Goal: Register for event/course

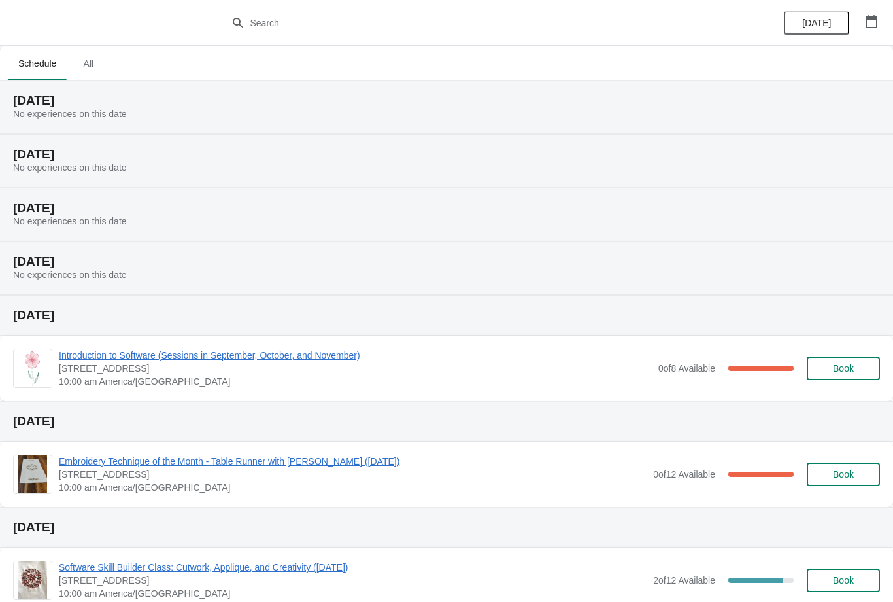
click at [878, 21] on button "button" at bounding box center [872, 22] width 24 height 24
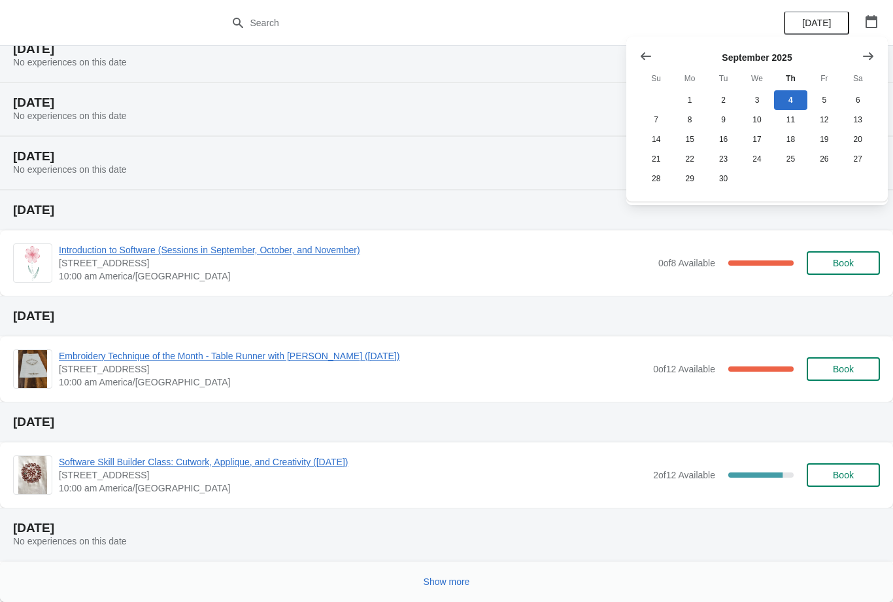
scroll to position [105, 0]
click at [451, 581] on span "Show more" at bounding box center [447, 581] width 46 height 10
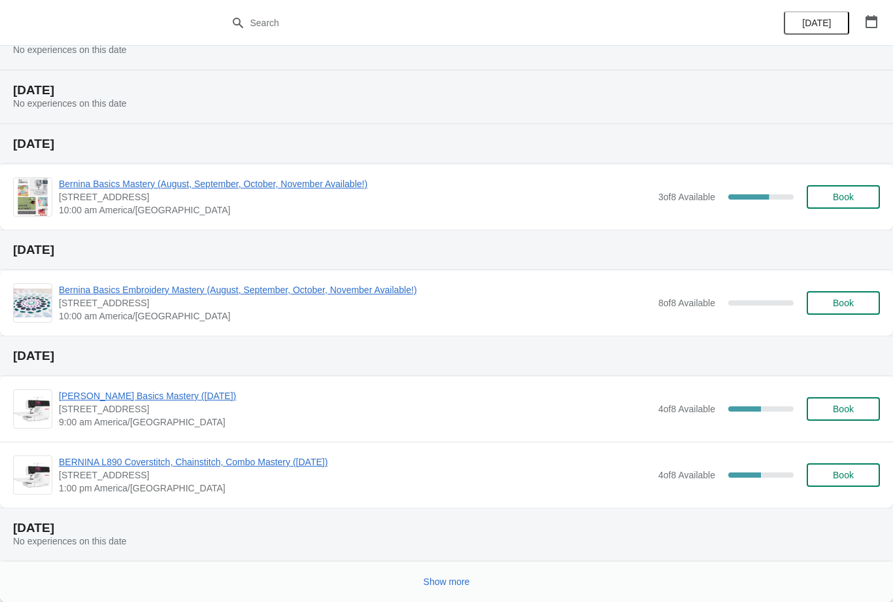
scroll to position [757, 0]
click at [452, 574] on button "Show more" at bounding box center [447, 582] width 57 height 24
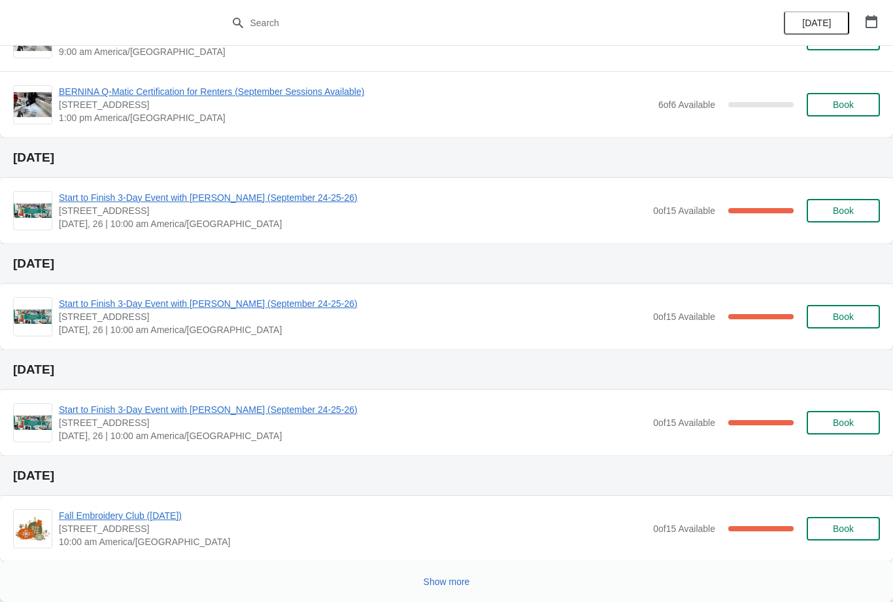
scroll to position [1685, 0]
click at [458, 572] on button "Show more" at bounding box center [447, 582] width 57 height 24
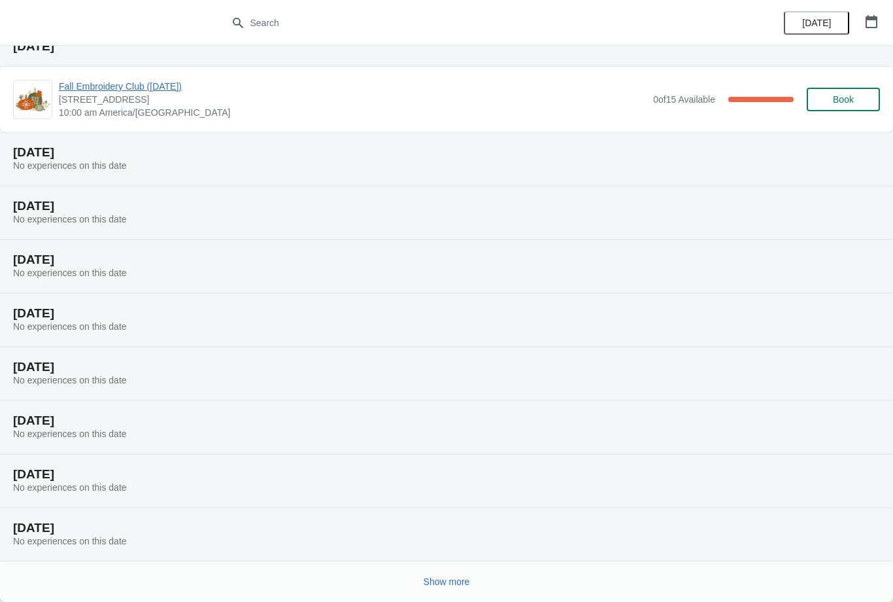
scroll to position [2114, 0]
click at [453, 577] on span "Show more" at bounding box center [447, 581] width 46 height 10
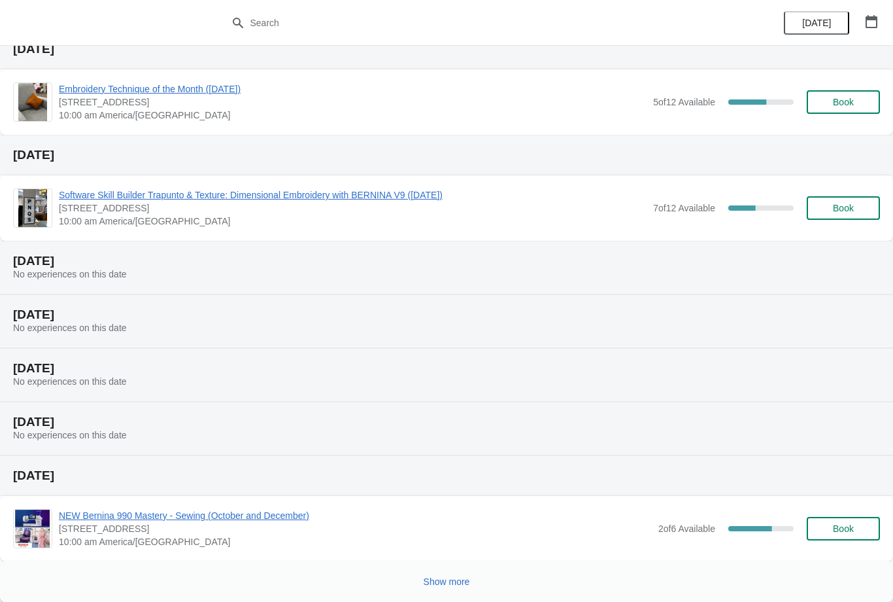
scroll to position [2752, 0]
click at [436, 584] on span "Show more" at bounding box center [447, 581] width 46 height 10
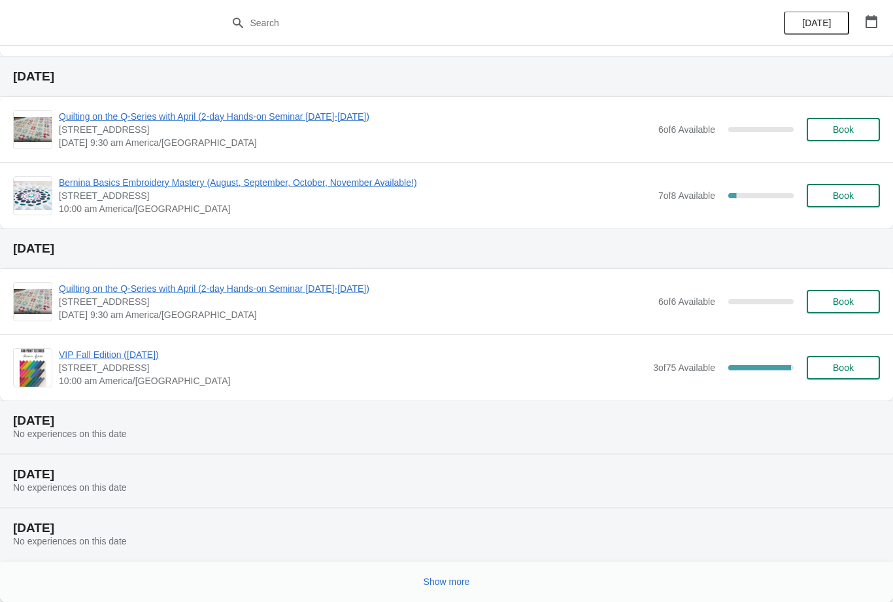
scroll to position [3575, 0]
click at [155, 360] on span "VIP Fall Edition (October 18, 2025)" at bounding box center [353, 354] width 588 height 13
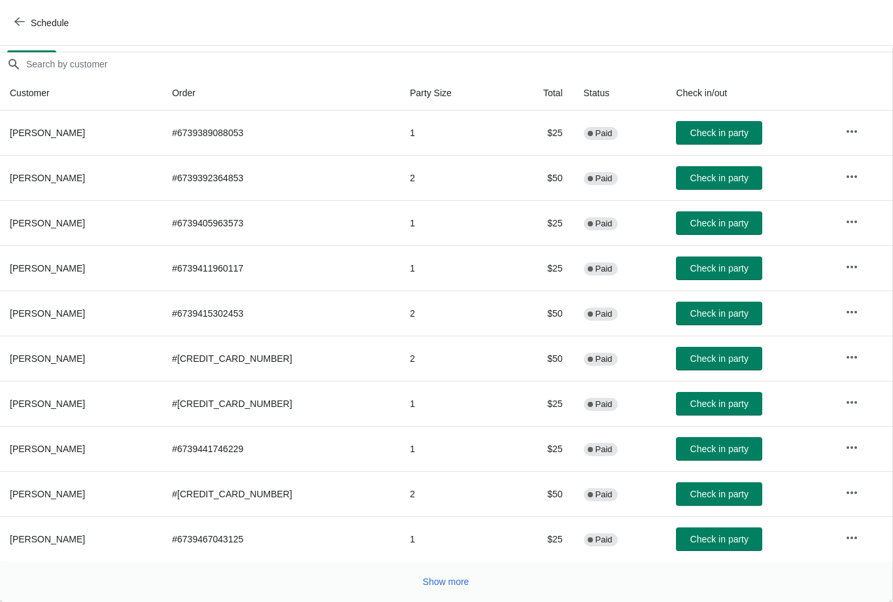
scroll to position [107, 1]
click at [449, 577] on span "Show more" at bounding box center [446, 581] width 46 height 10
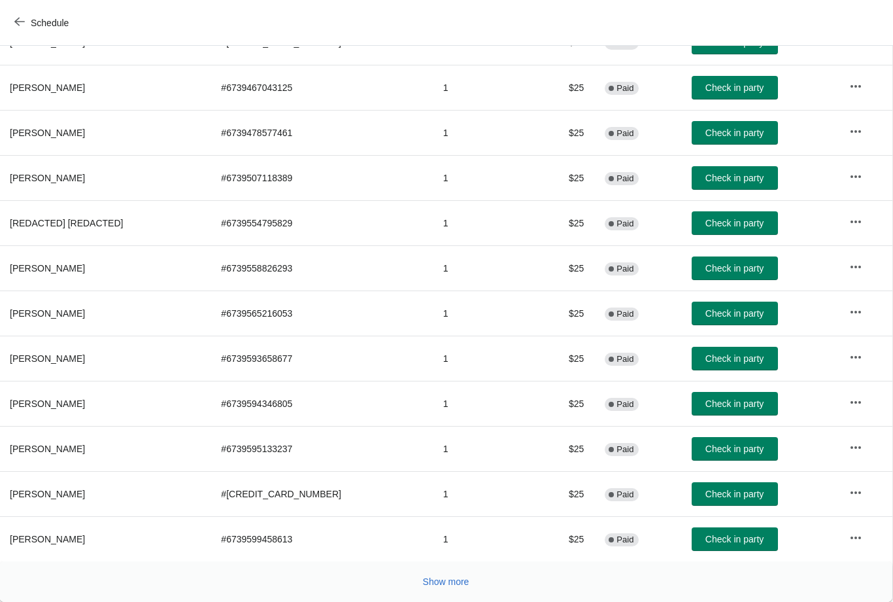
scroll to position [558, 1]
click at [447, 578] on span "Show more" at bounding box center [446, 581] width 46 height 10
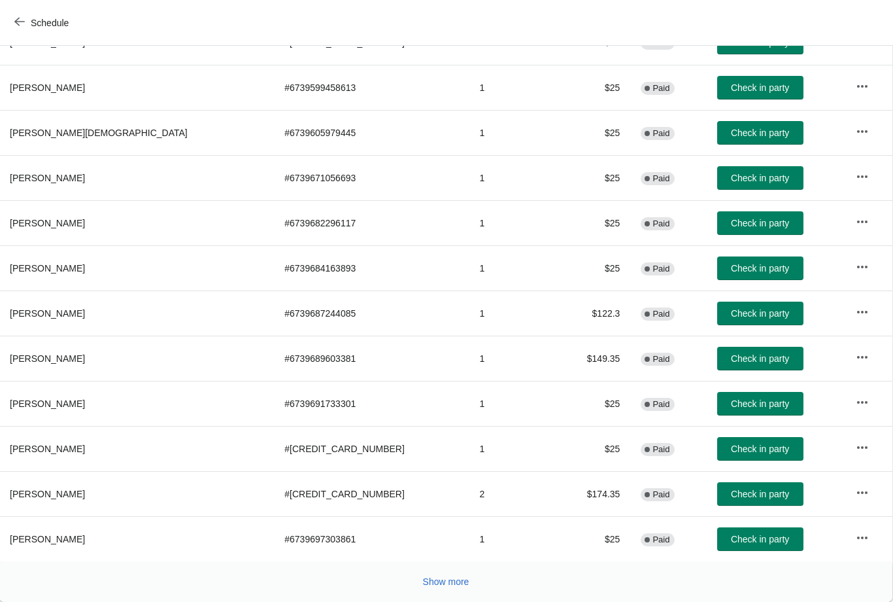
scroll to position [1009, 1]
click at [443, 576] on span "Show more" at bounding box center [446, 581] width 46 height 10
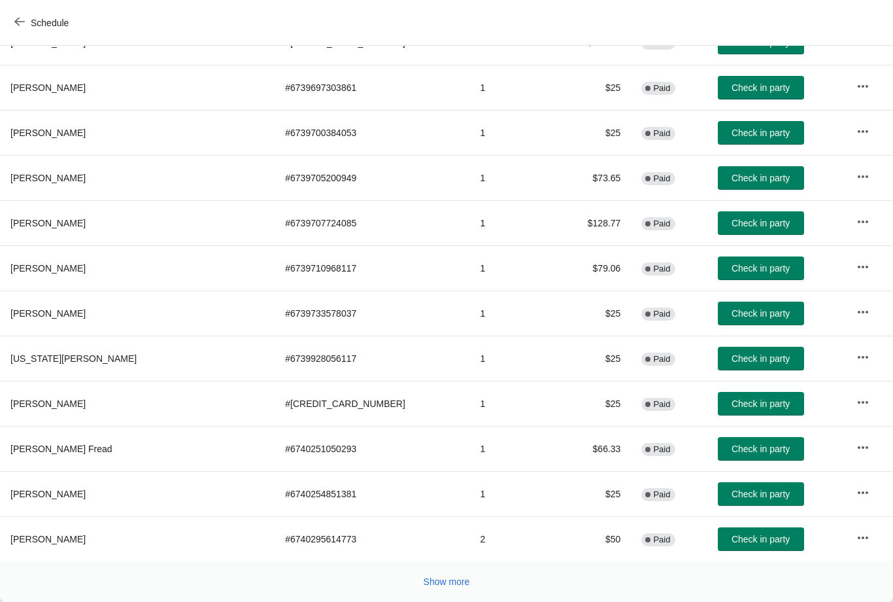
scroll to position [1460, 0]
click at [447, 580] on span "Show more" at bounding box center [447, 581] width 46 height 10
click at [455, 577] on span "Show more" at bounding box center [447, 581] width 46 height 10
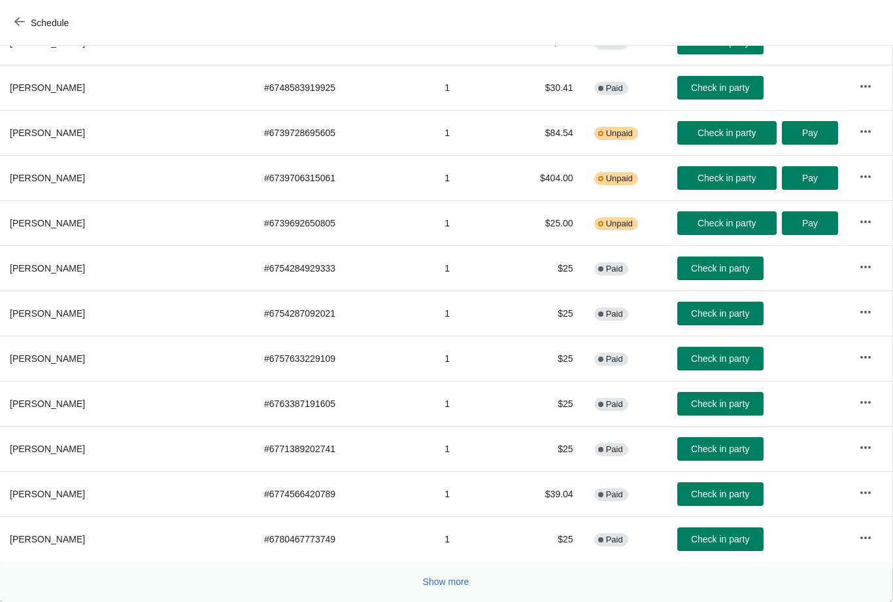
scroll to position [2363, 1]
click at [439, 579] on span "Show more" at bounding box center [446, 581] width 46 height 10
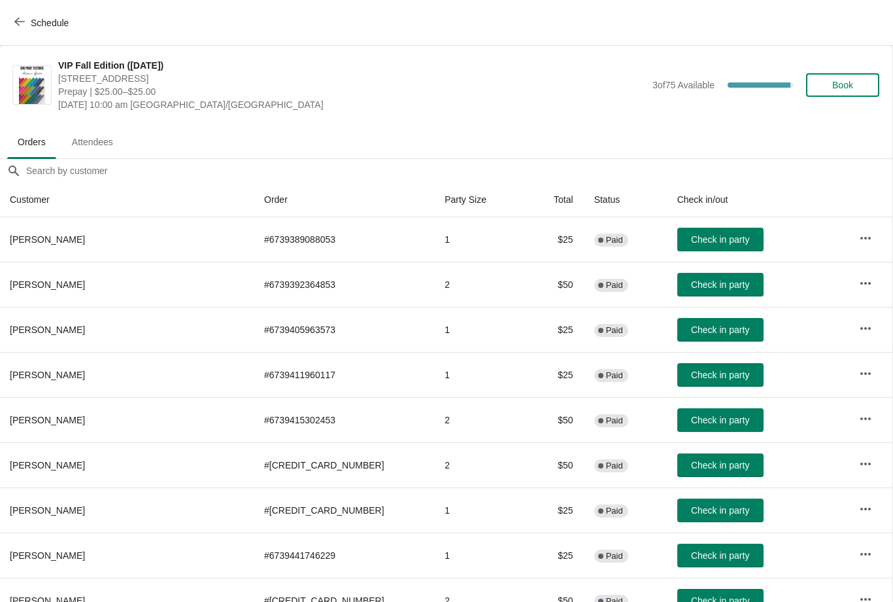
scroll to position [0, 1]
click at [846, 83] on span "Book" at bounding box center [843, 85] width 21 height 10
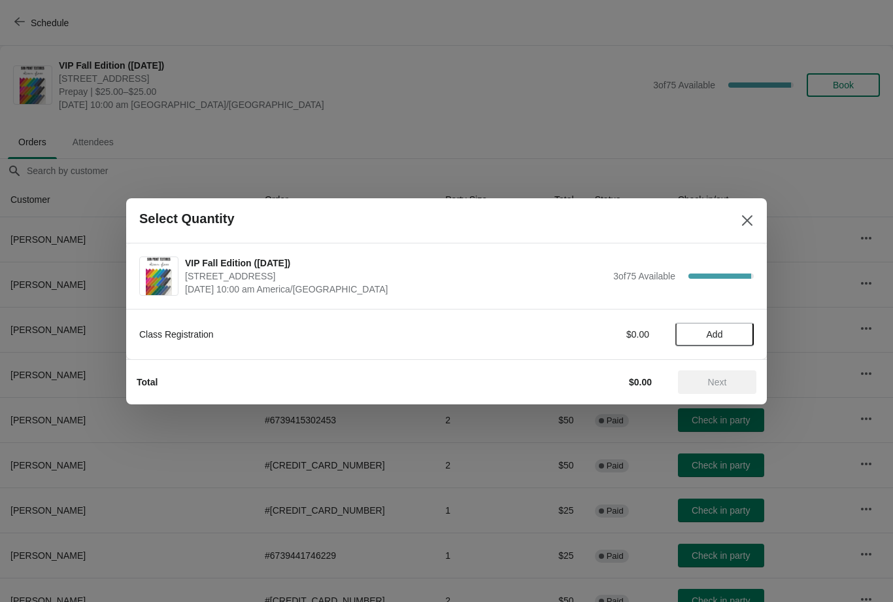
click at [716, 327] on button "Add" at bounding box center [715, 334] width 78 height 24
click at [723, 377] on span "Next" at bounding box center [717, 382] width 19 height 10
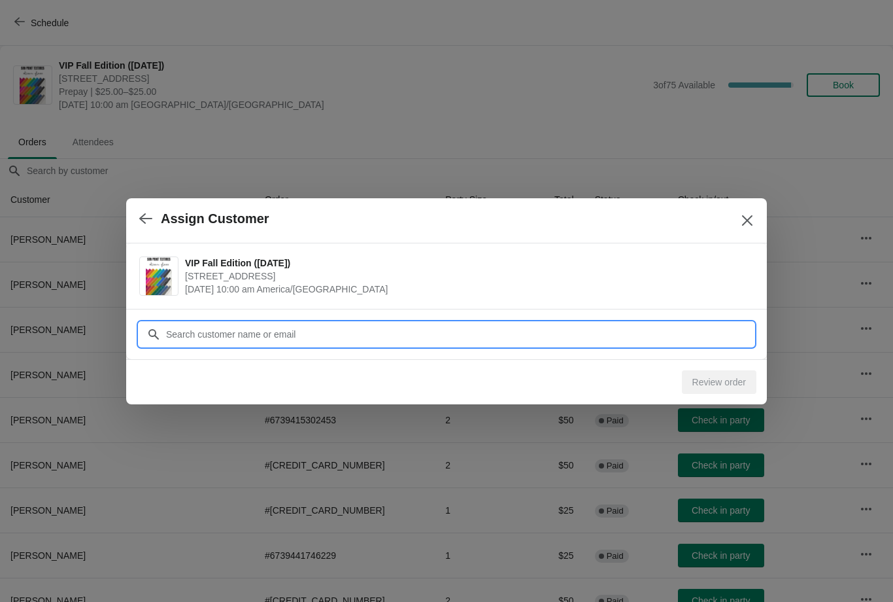
click at [274, 330] on input "Customer" at bounding box center [459, 334] width 589 height 24
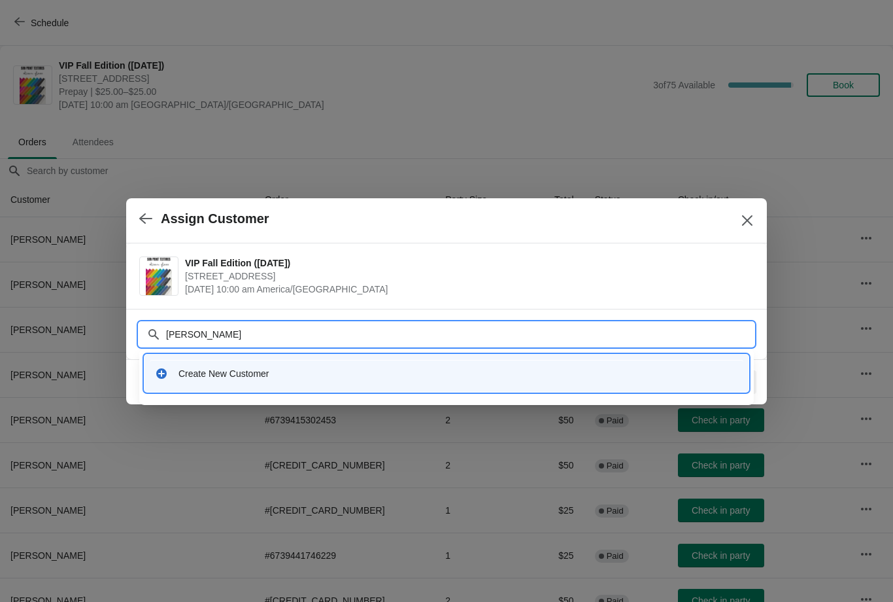
type input "Kathy robinson"
click at [313, 371] on div "Create New Customer" at bounding box center [459, 373] width 560 height 13
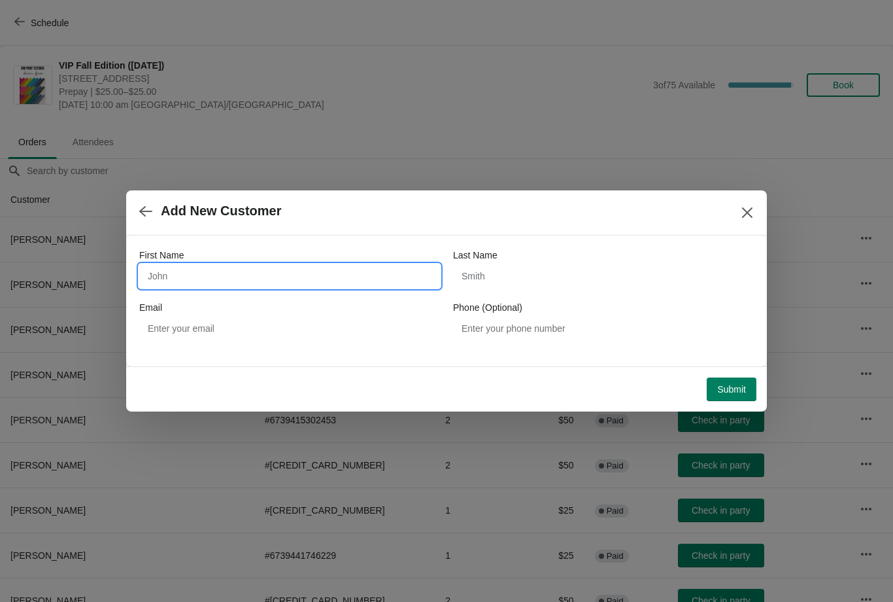
click at [253, 265] on input "First Name" at bounding box center [289, 276] width 301 height 24
type input "Kathy"
click at [508, 265] on input "Last Name" at bounding box center [603, 276] width 301 height 24
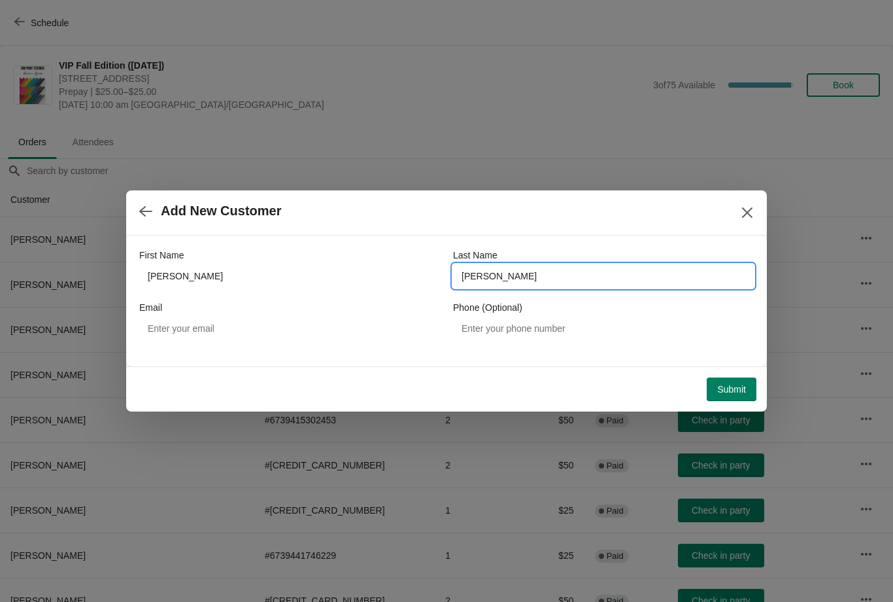
type input "Robinson"
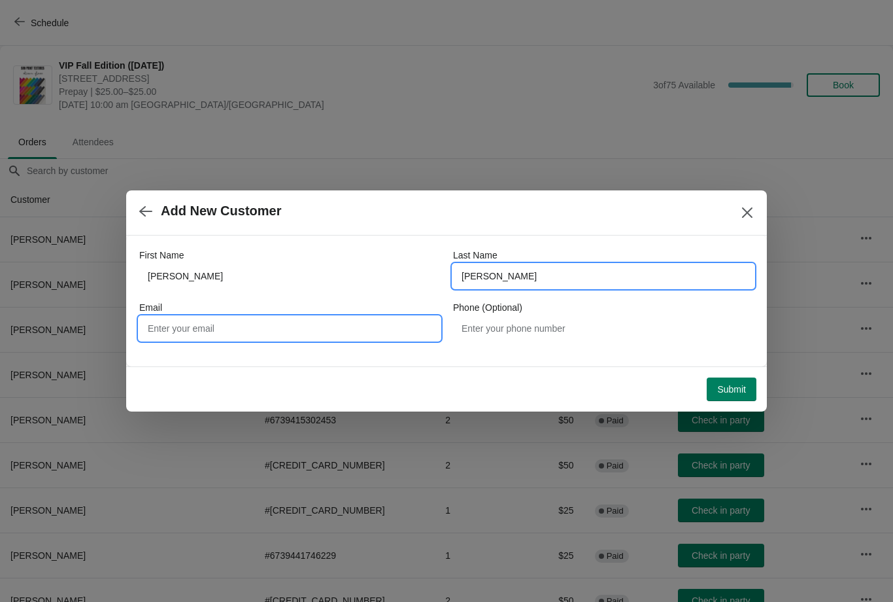
click at [269, 320] on input "Email" at bounding box center [289, 329] width 301 height 24
type input "Kjrobin58@gmail.com"
click at [731, 385] on span "Submit" at bounding box center [731, 389] width 29 height 10
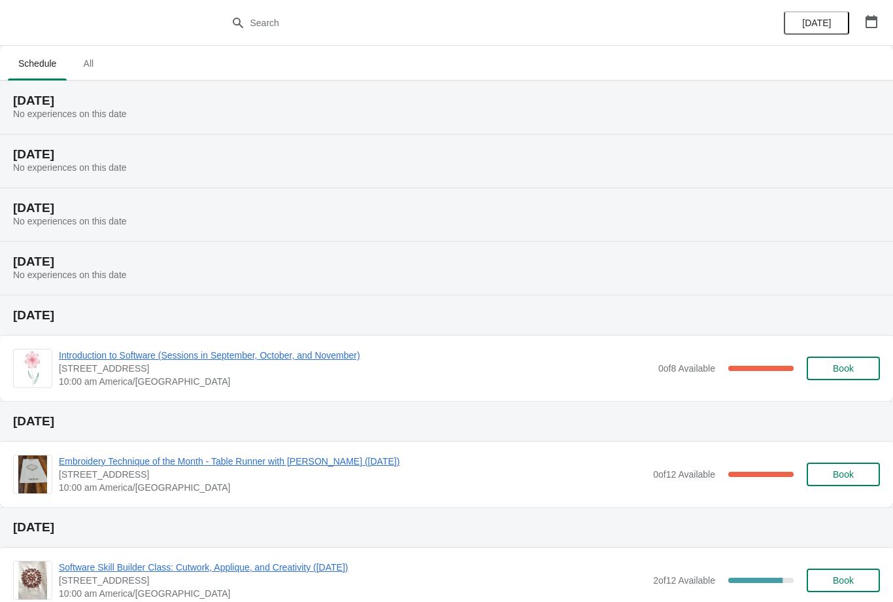
click at [872, 18] on icon "button" at bounding box center [872, 21] width 12 height 13
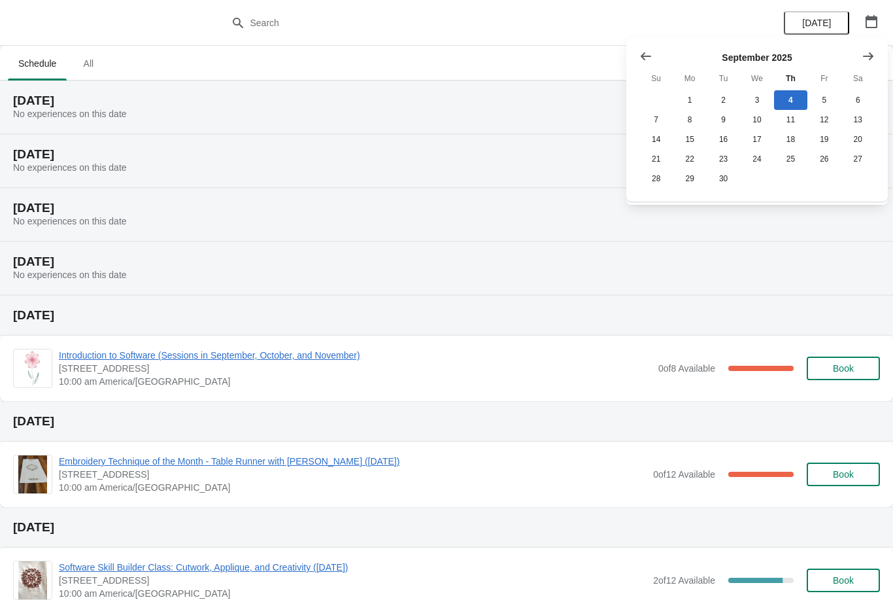
click at [872, 57] on icon "Show next month, October 2025" at bounding box center [868, 56] width 10 height 8
